Goal: Information Seeking & Learning: Check status

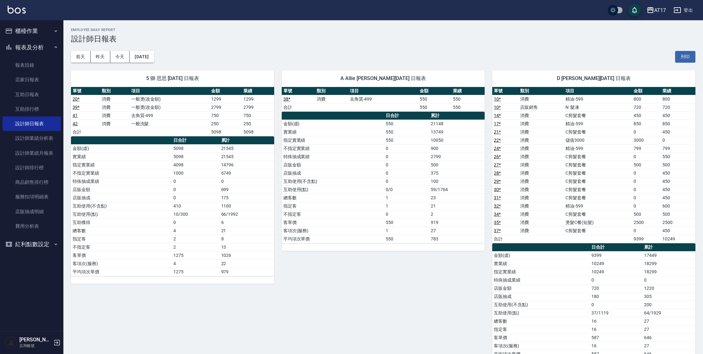
scroll to position [274, 0]
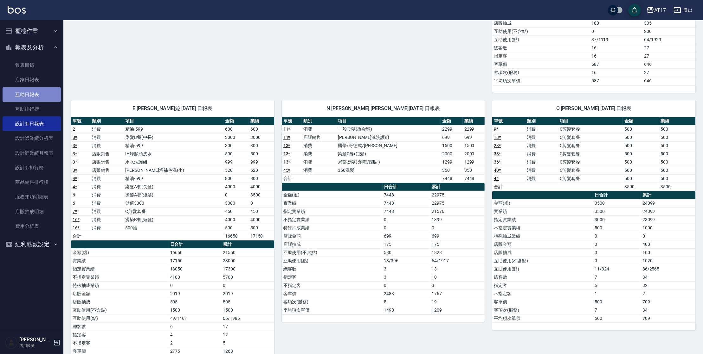
click at [24, 95] on link "互助日報表" at bounding box center [32, 94] width 58 height 15
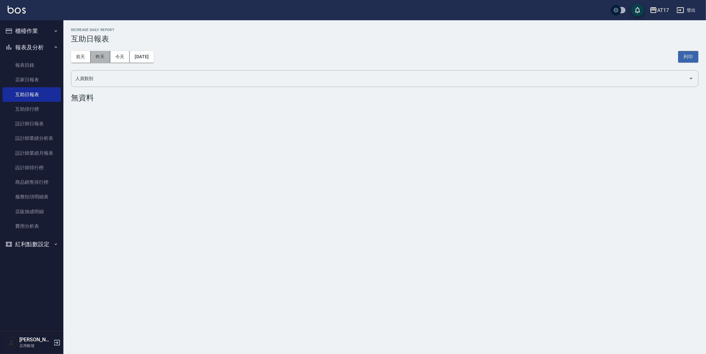
click at [100, 58] on button "昨天" at bounding box center [101, 57] width 20 height 12
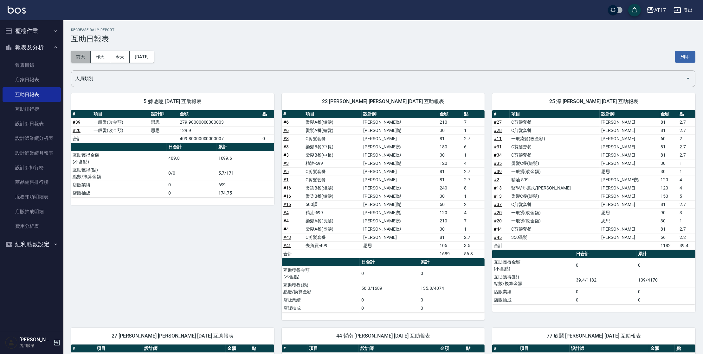
click at [80, 62] on button "前天" at bounding box center [81, 57] width 20 height 12
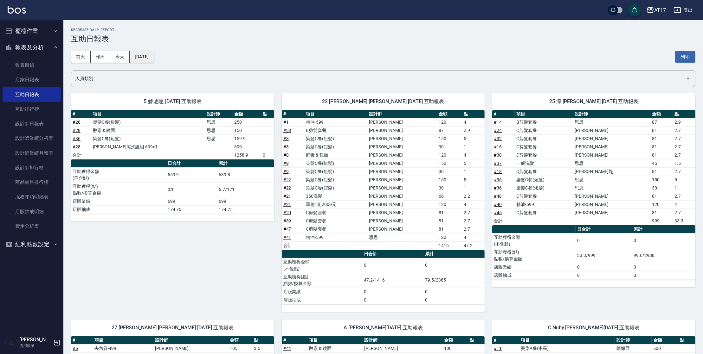
click at [143, 55] on button "[DATE]" at bounding box center [142, 57] width 24 height 12
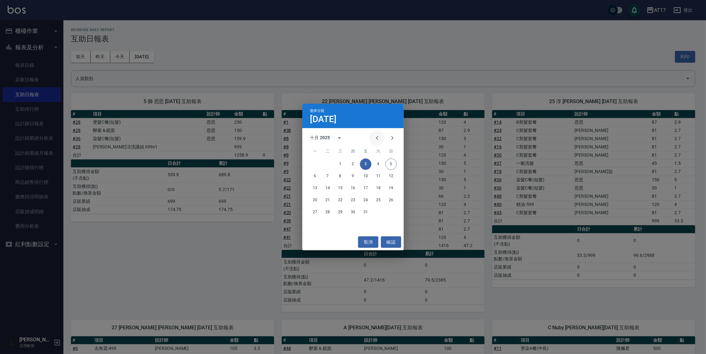
click at [378, 141] on icon "Previous month" at bounding box center [377, 138] width 8 height 8
click at [316, 213] on button "29" at bounding box center [314, 212] width 11 height 11
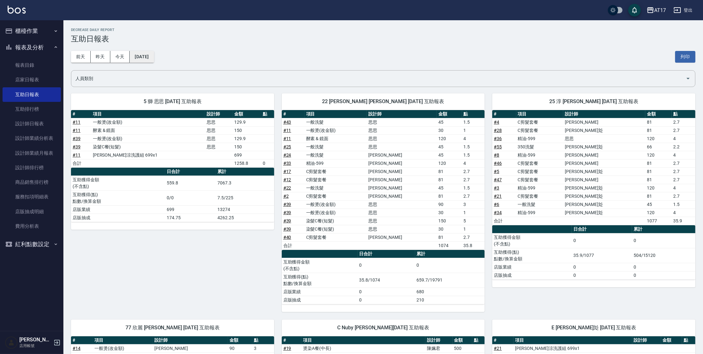
click at [154, 57] on button "[DATE]" at bounding box center [142, 57] width 24 height 12
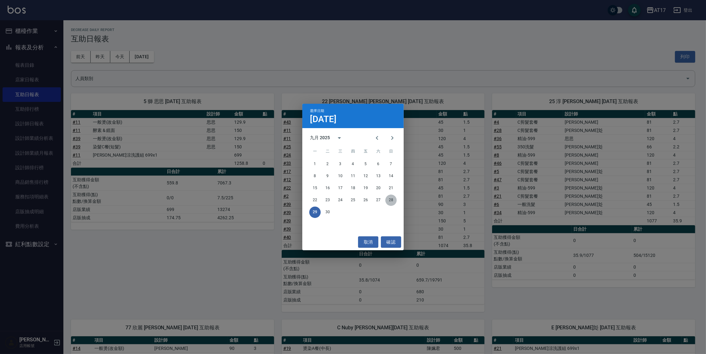
click at [391, 198] on button "28" at bounding box center [390, 200] width 11 height 11
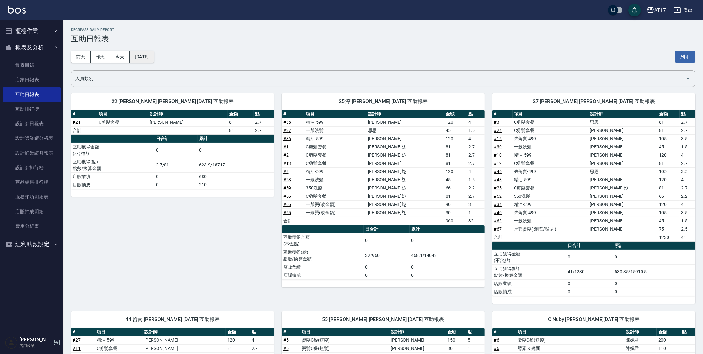
click at [146, 52] on button "[DATE]" at bounding box center [142, 57] width 24 height 12
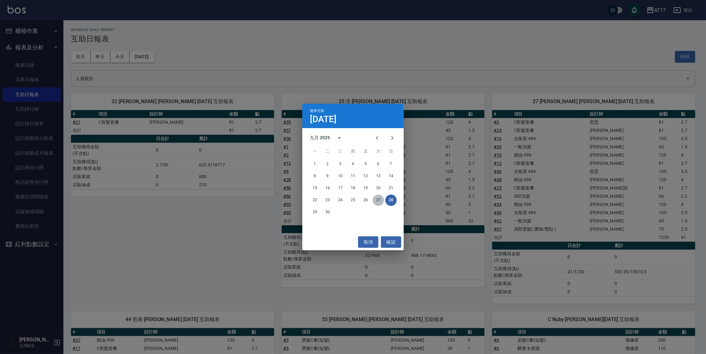
click at [378, 201] on button "27" at bounding box center [378, 200] width 11 height 11
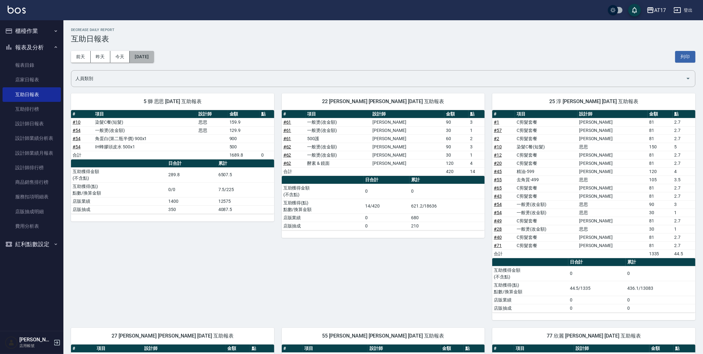
click at [154, 58] on button "[DATE]" at bounding box center [142, 57] width 24 height 12
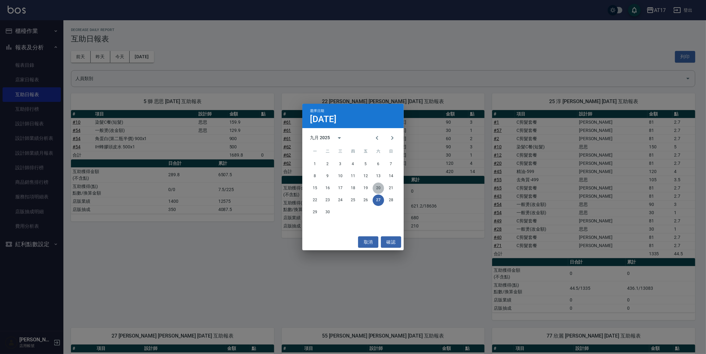
click at [383, 188] on button "20" at bounding box center [378, 188] width 11 height 11
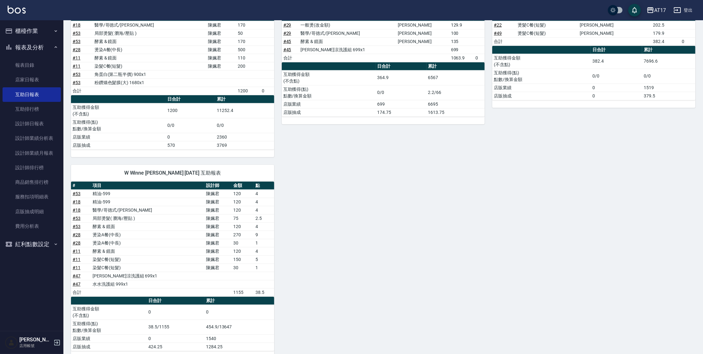
scroll to position [515, 0]
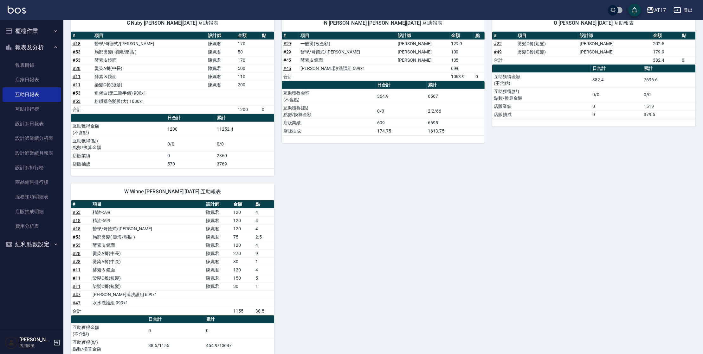
drag, startPoint x: 691, startPoint y: 258, endPoint x: 698, endPoint y: 240, distance: 19.2
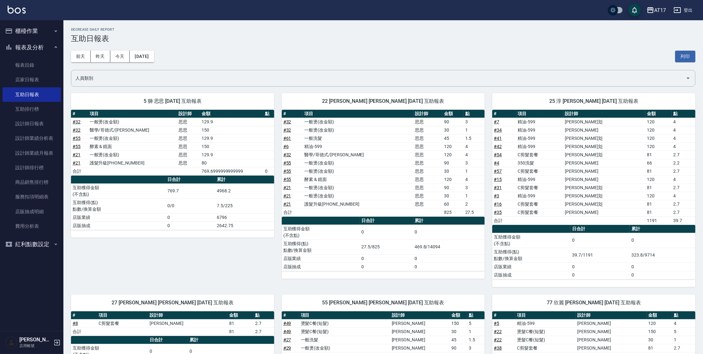
scroll to position [0, 0]
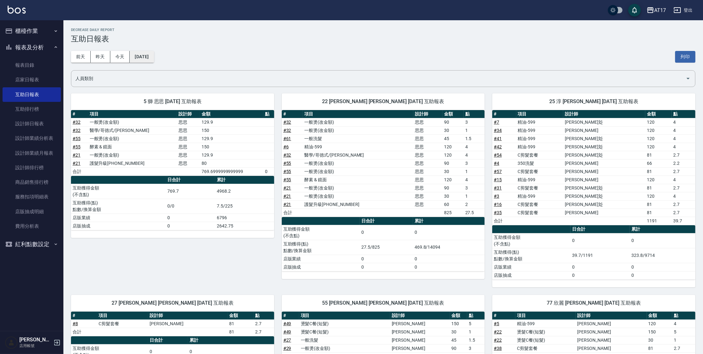
click at [150, 57] on button "[DATE]" at bounding box center [142, 57] width 24 height 12
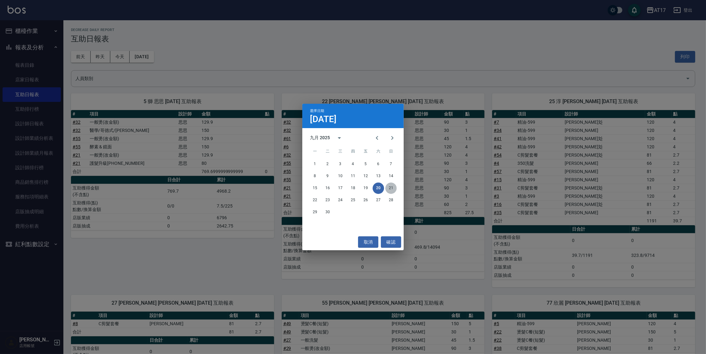
click at [387, 188] on button "21" at bounding box center [390, 188] width 11 height 11
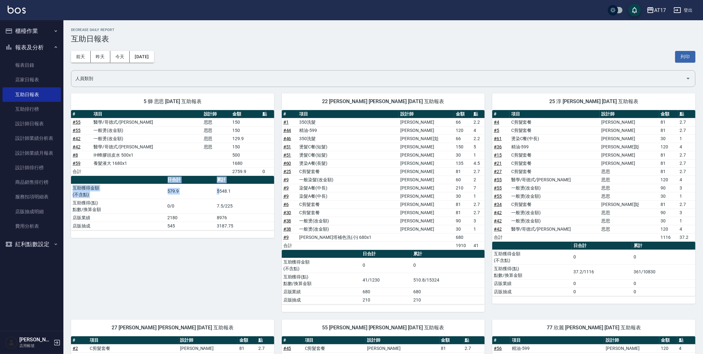
drag, startPoint x: 183, startPoint y: 264, endPoint x: 220, endPoint y: 191, distance: 81.7
click at [220, 191] on div "5 獅 思思 [DATE] 互助報表 # 項目 設計師 金額 點 # 55 醫學/哥德式/[PERSON_NAME]思 150 # 55 一般燙(改金額) 思…" at bounding box center [168, 199] width 211 height 226
click at [369, 106] on div "22 [PERSON_NAME] [PERSON_NAME] [DATE] 互助報表" at bounding box center [383, 101] width 203 height 16
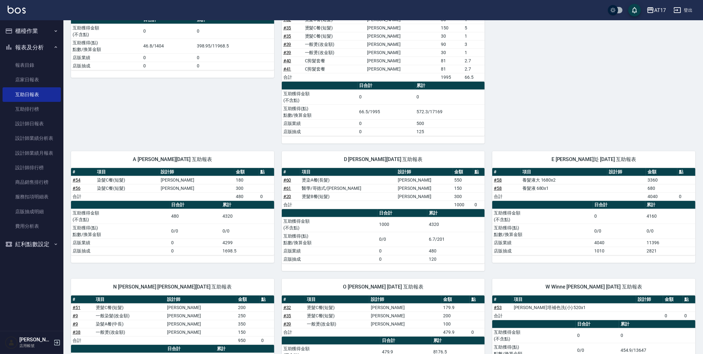
scroll to position [513, 0]
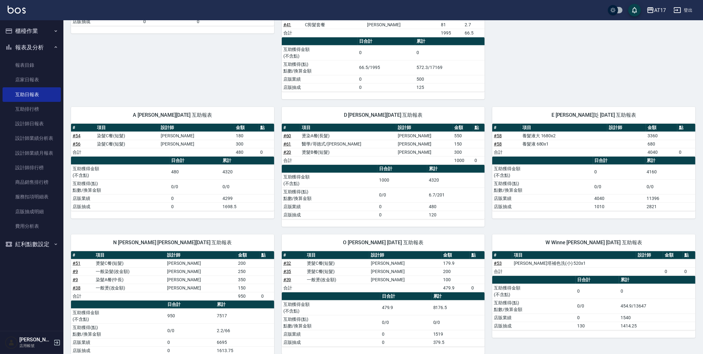
click at [653, 290] on td "0" at bounding box center [657, 291] width 76 height 15
click at [36, 126] on link "設計師日報表" at bounding box center [32, 124] width 58 height 15
